Goal: Obtain resource: Download file/media

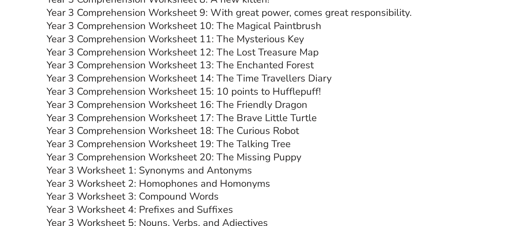
scroll to position [2757, 0]
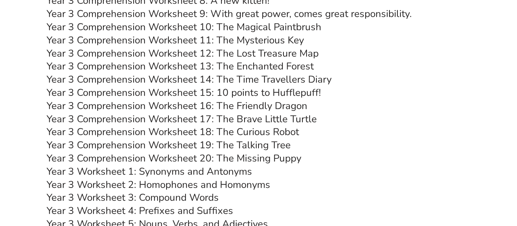
click at [270, 77] on link "Year 3 Comprehension Worksheet 14: The Time Travellers Diary" at bounding box center [189, 79] width 285 height 13
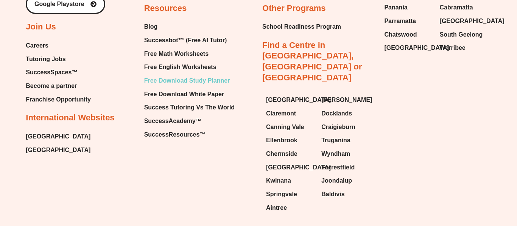
scroll to position [8439, 0]
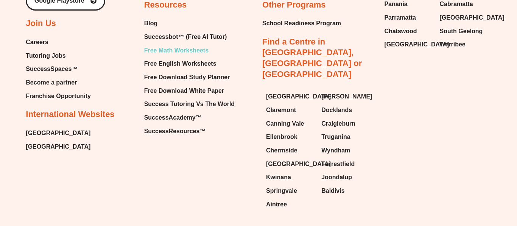
click at [192, 45] on span "Free Math Worksheets" at bounding box center [176, 50] width 64 height 11
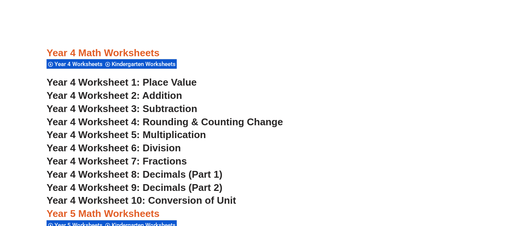
scroll to position [1386, 0]
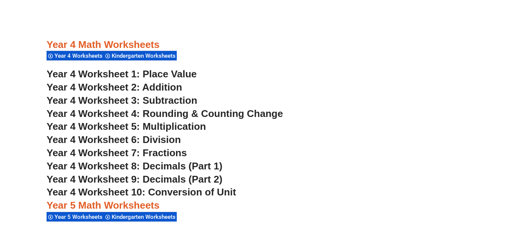
click at [191, 169] on span "Year 4 Worksheet 8: Decimals (Part 1)" at bounding box center [135, 166] width 176 height 11
